Goal: Task Accomplishment & Management: Complete application form

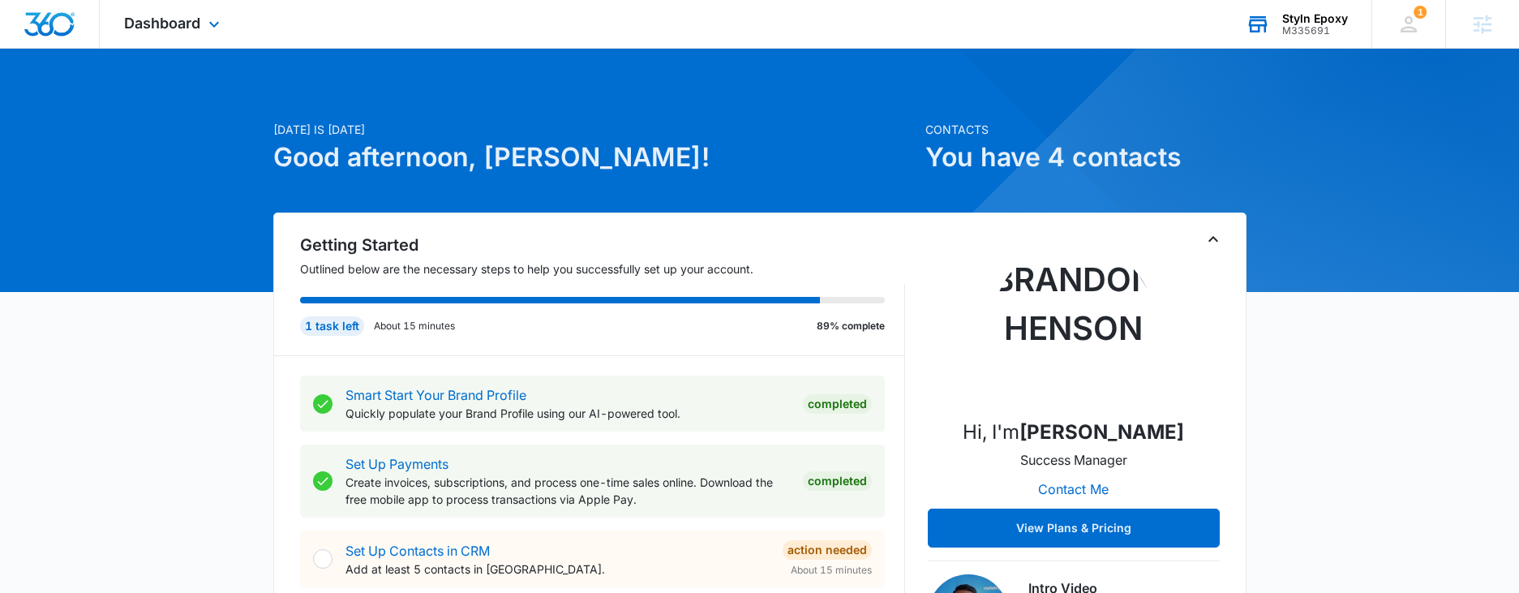
click at [1306, 26] on div "M335691" at bounding box center [1315, 30] width 66 height 11
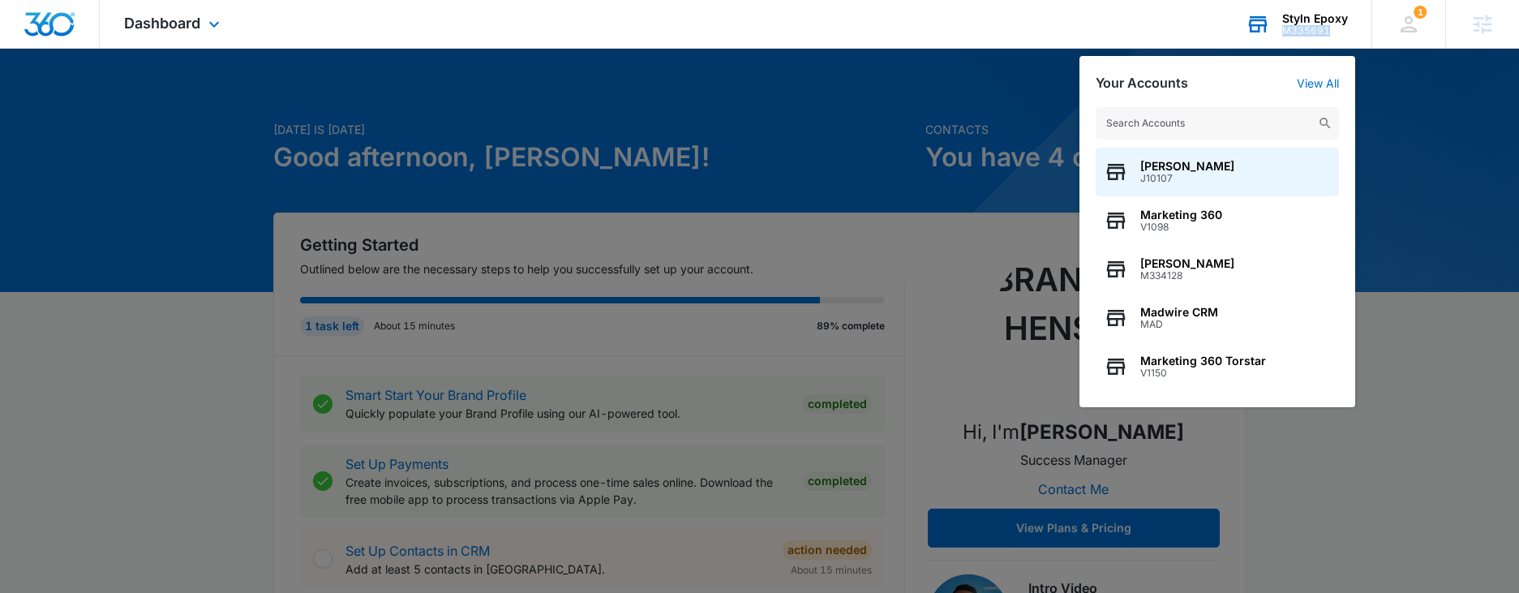
click at [1306, 26] on div "M335691" at bounding box center [1315, 30] width 66 height 11
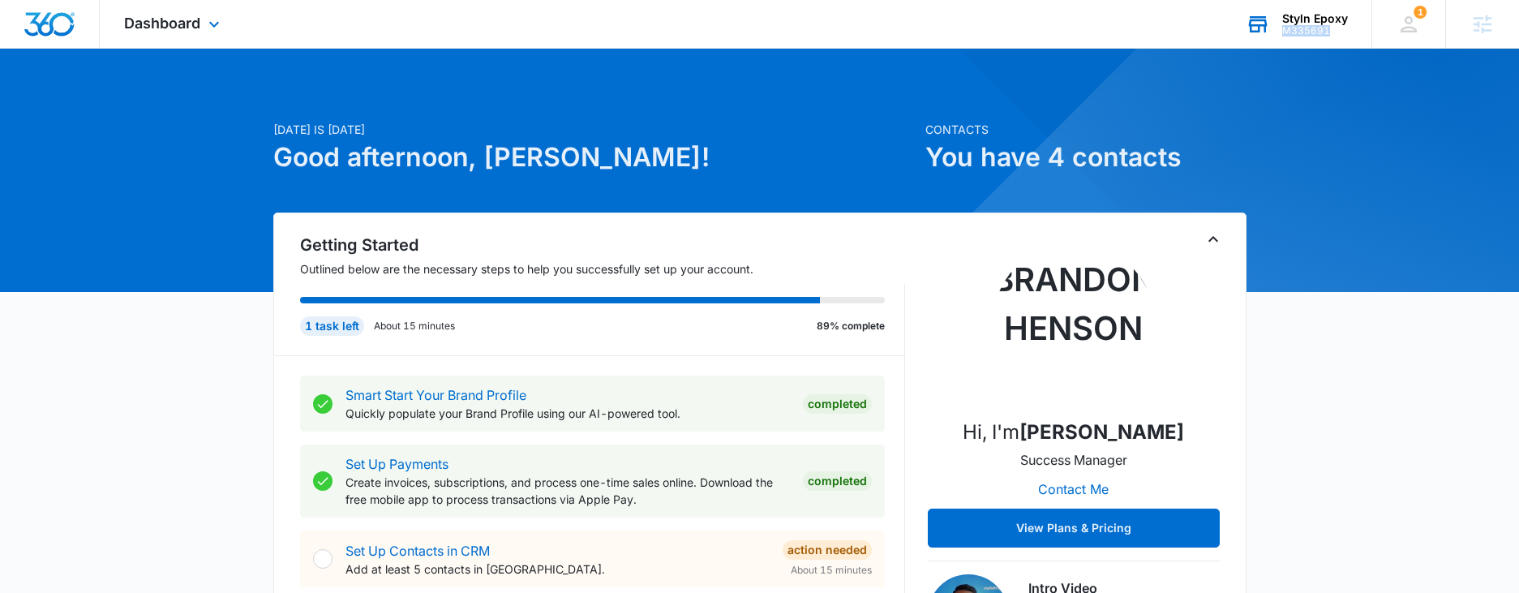
click at [1306, 26] on div "M335691" at bounding box center [1315, 30] width 66 height 11
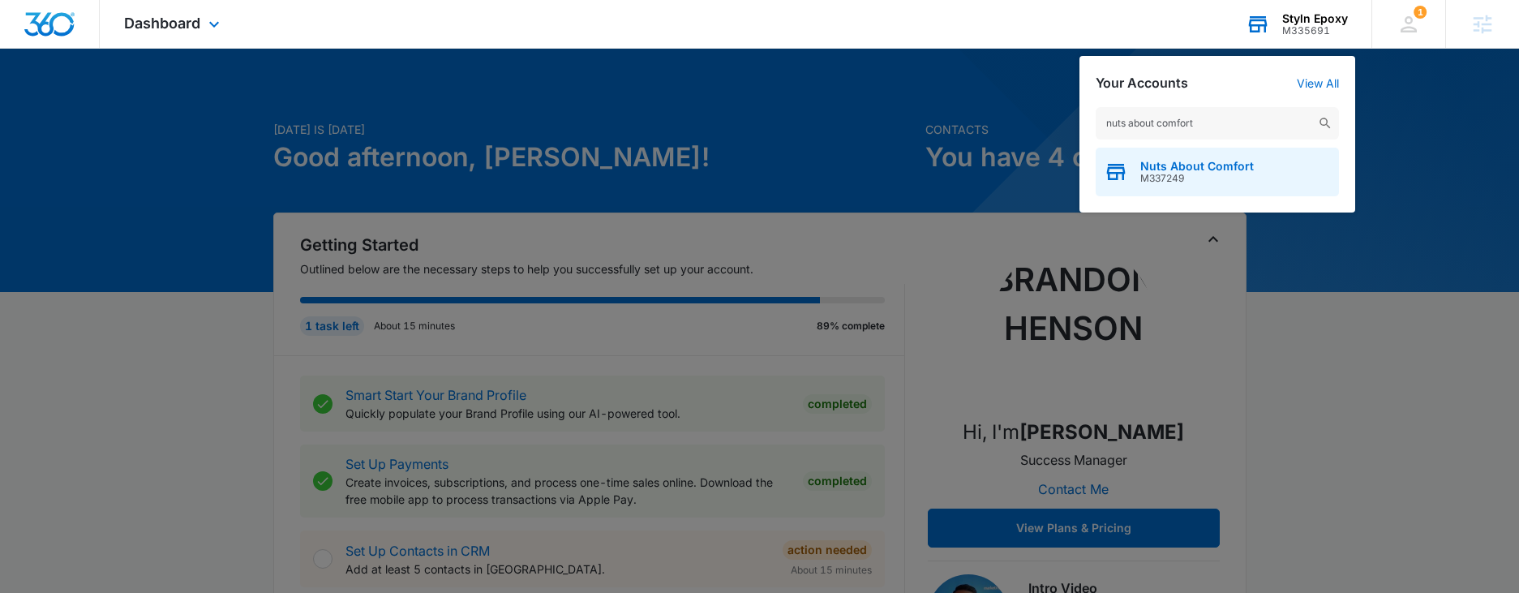
type input "nuts about comfort"
click at [1188, 173] on span "M337249" at bounding box center [1197, 178] width 114 height 11
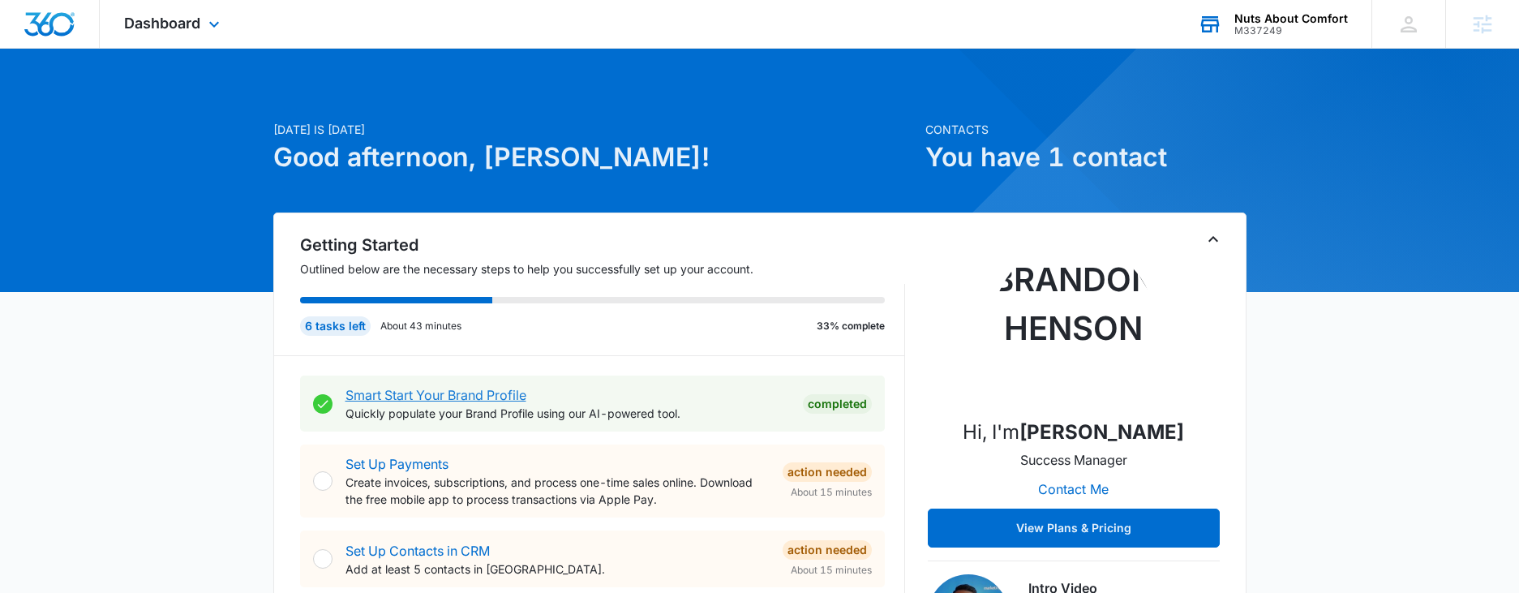
click at [406, 395] on link "Smart Start Your Brand Profile" at bounding box center [436, 395] width 181 height 16
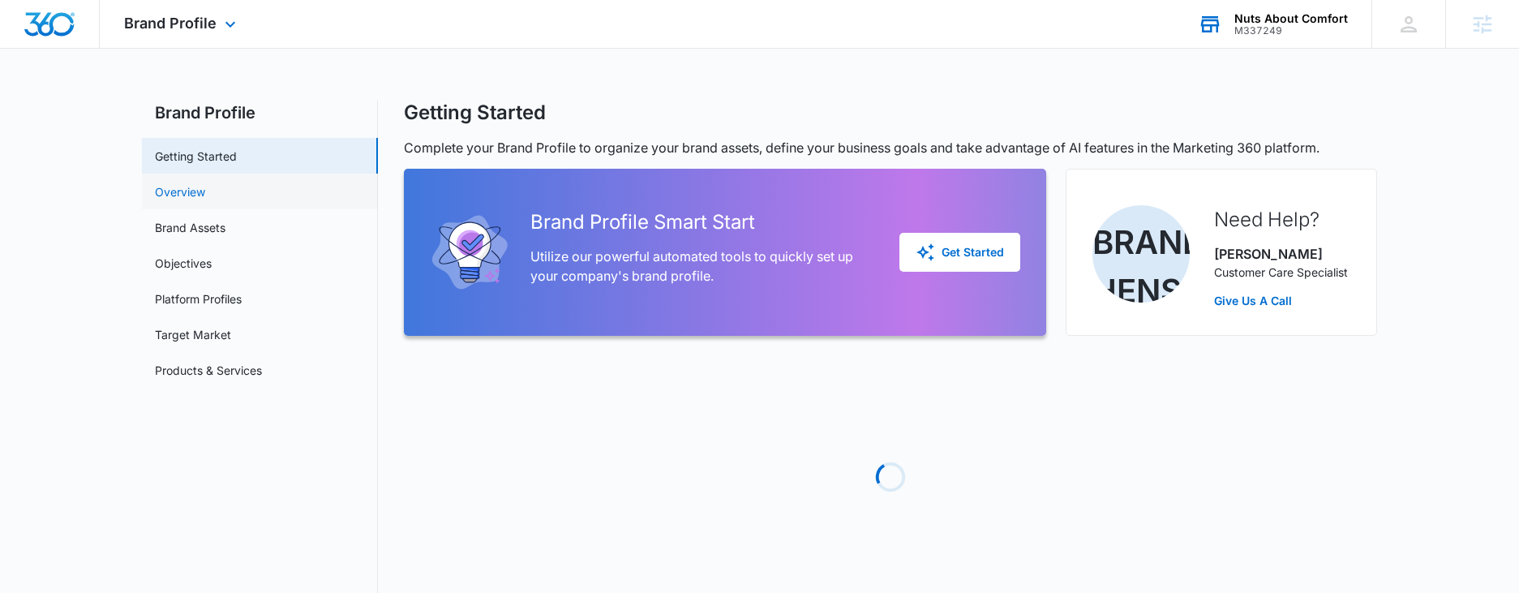
click at [165, 183] on link "Overview" at bounding box center [180, 191] width 50 height 17
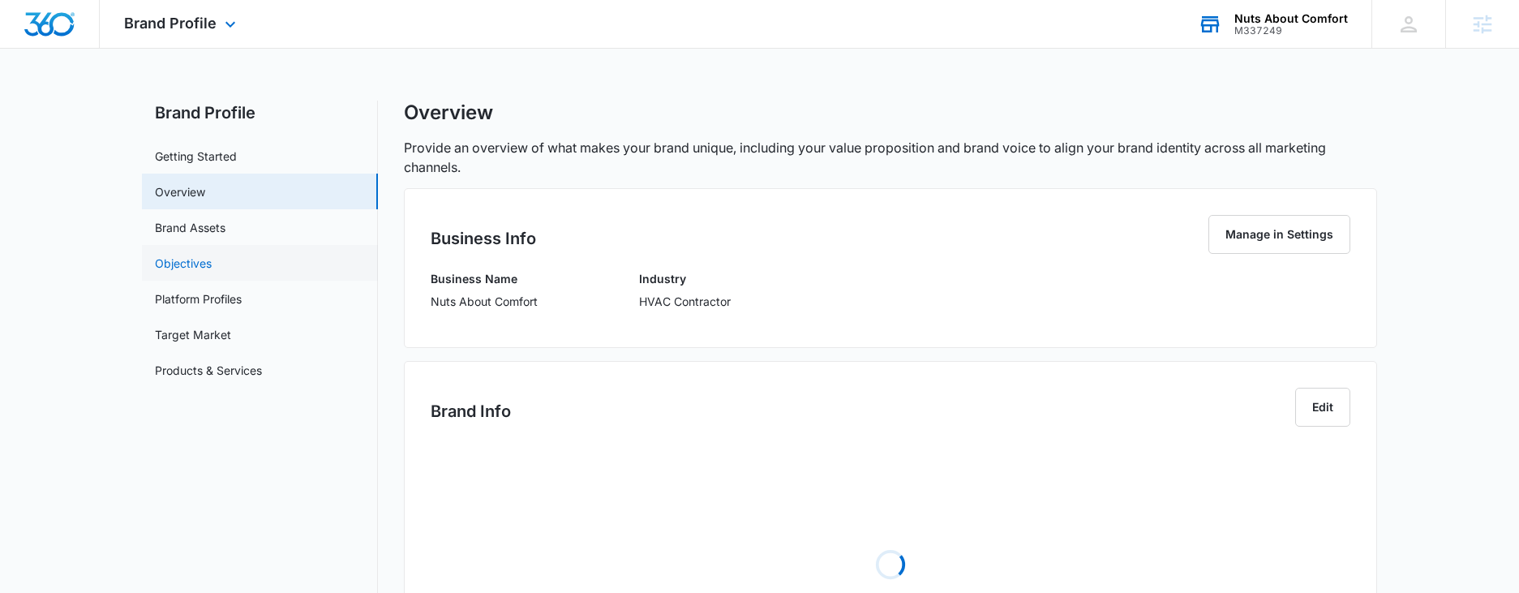
click at [191, 265] on link "Objectives" at bounding box center [183, 263] width 57 height 17
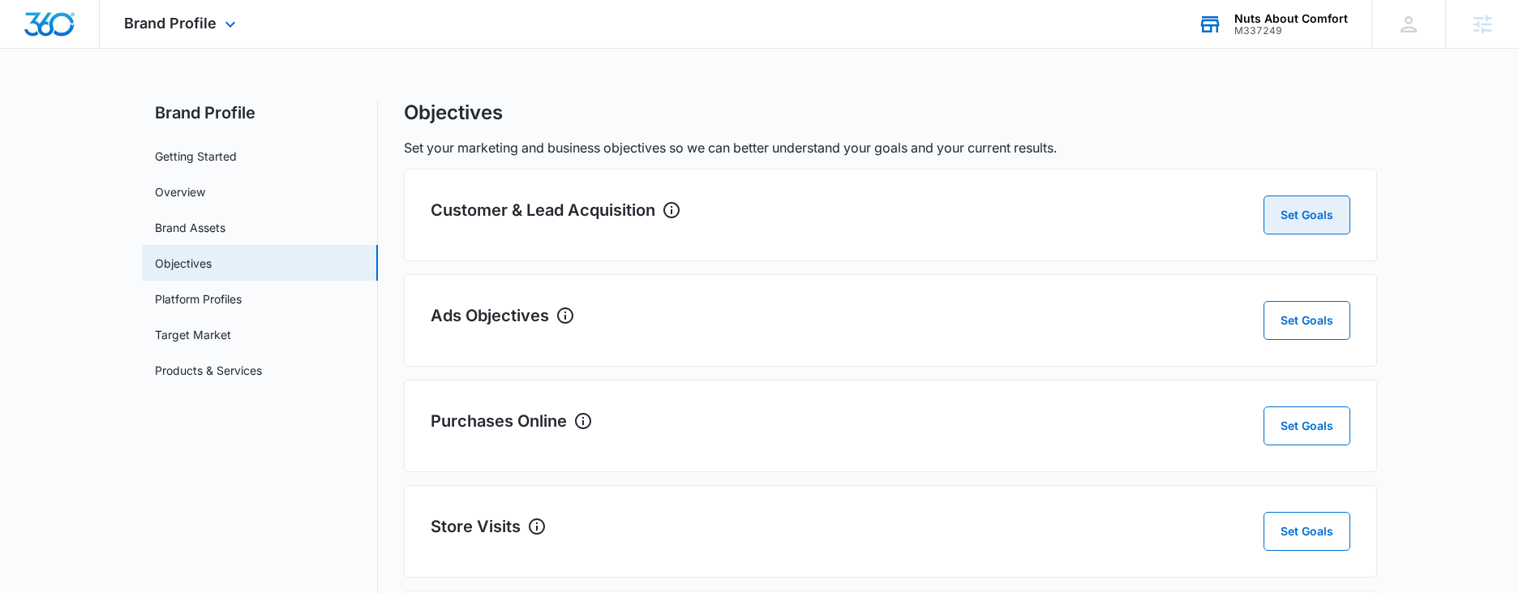
click at [1306, 217] on button "Set Goals" at bounding box center [1307, 214] width 87 height 39
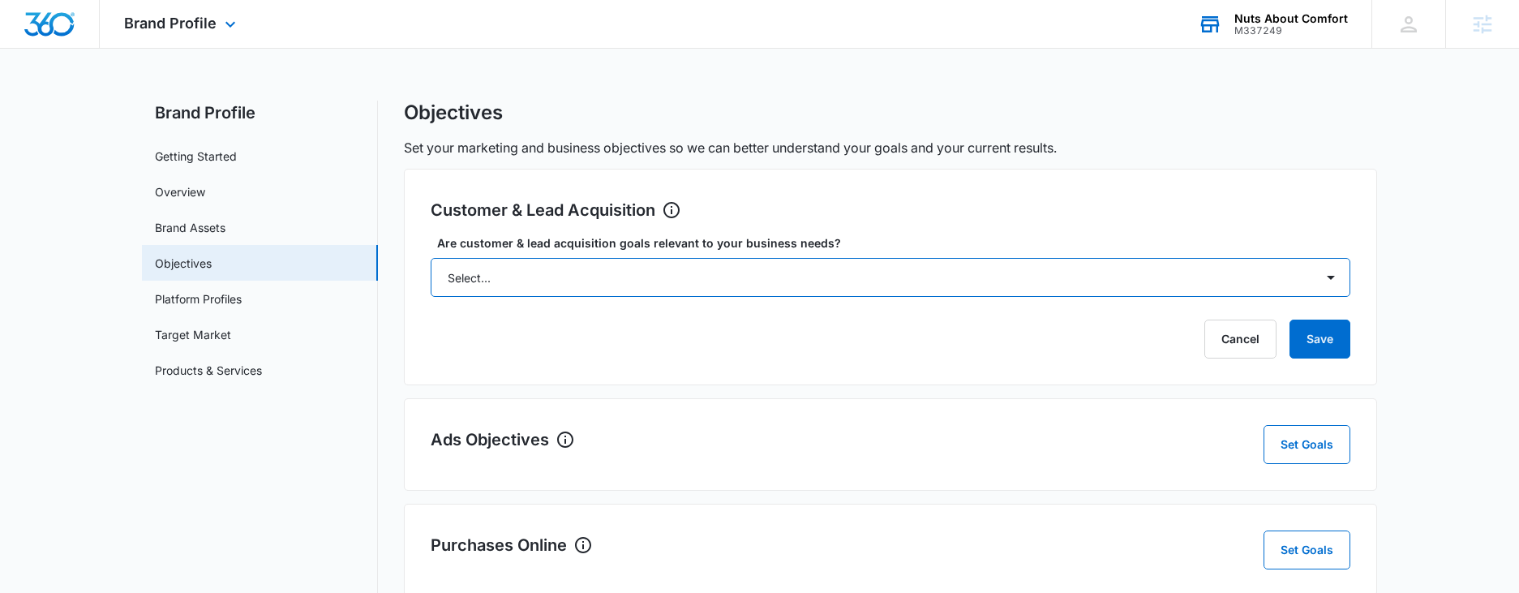
click at [988, 275] on select "Select... Yes No Yes, but don't currently have the data" at bounding box center [891, 277] width 920 height 39
select select "yes"
click at [431, 258] on select "Select... Yes No Yes, but don't currently have the data" at bounding box center [891, 277] width 920 height 39
